Goal: Task Accomplishment & Management: Use online tool/utility

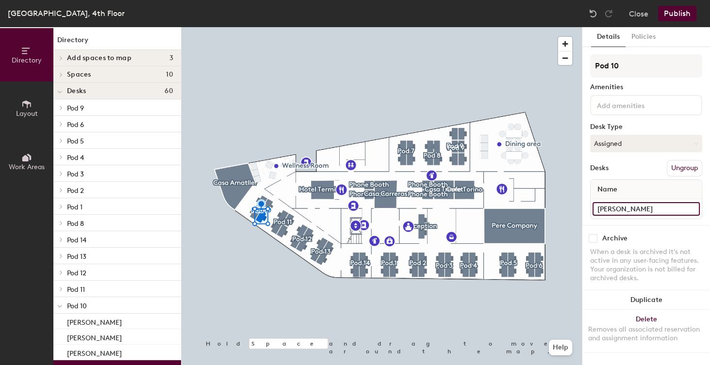
drag, startPoint x: 637, startPoint y: 210, endPoint x: 588, endPoint y: 207, distance: 49.6
click at [588, 207] on div "Details Policies Pod 10 Amenities Desk Type Assigned Desks Ungroup Name [PERSON…" at bounding box center [646, 196] width 128 height 338
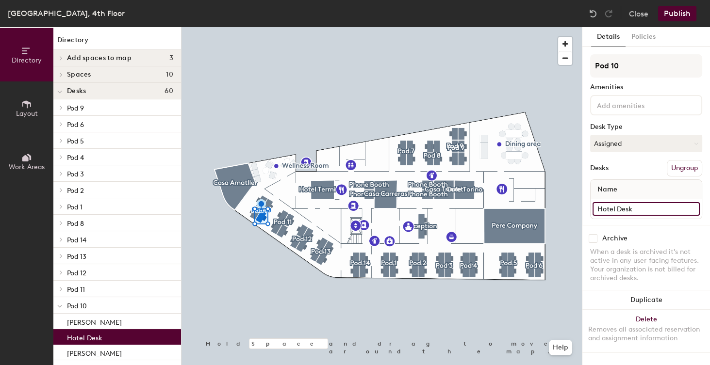
type input "Hotel Desk"
click at [679, 11] on button "Publish" at bounding box center [677, 14] width 38 height 16
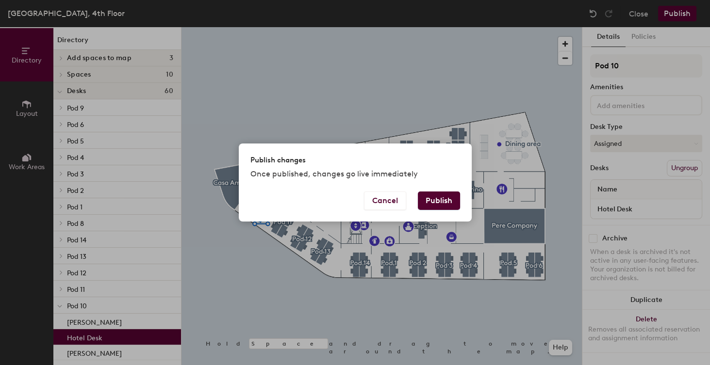
click at [446, 198] on button "Publish" at bounding box center [439, 201] width 42 height 18
